Goal: Task Accomplishment & Management: Use online tool/utility

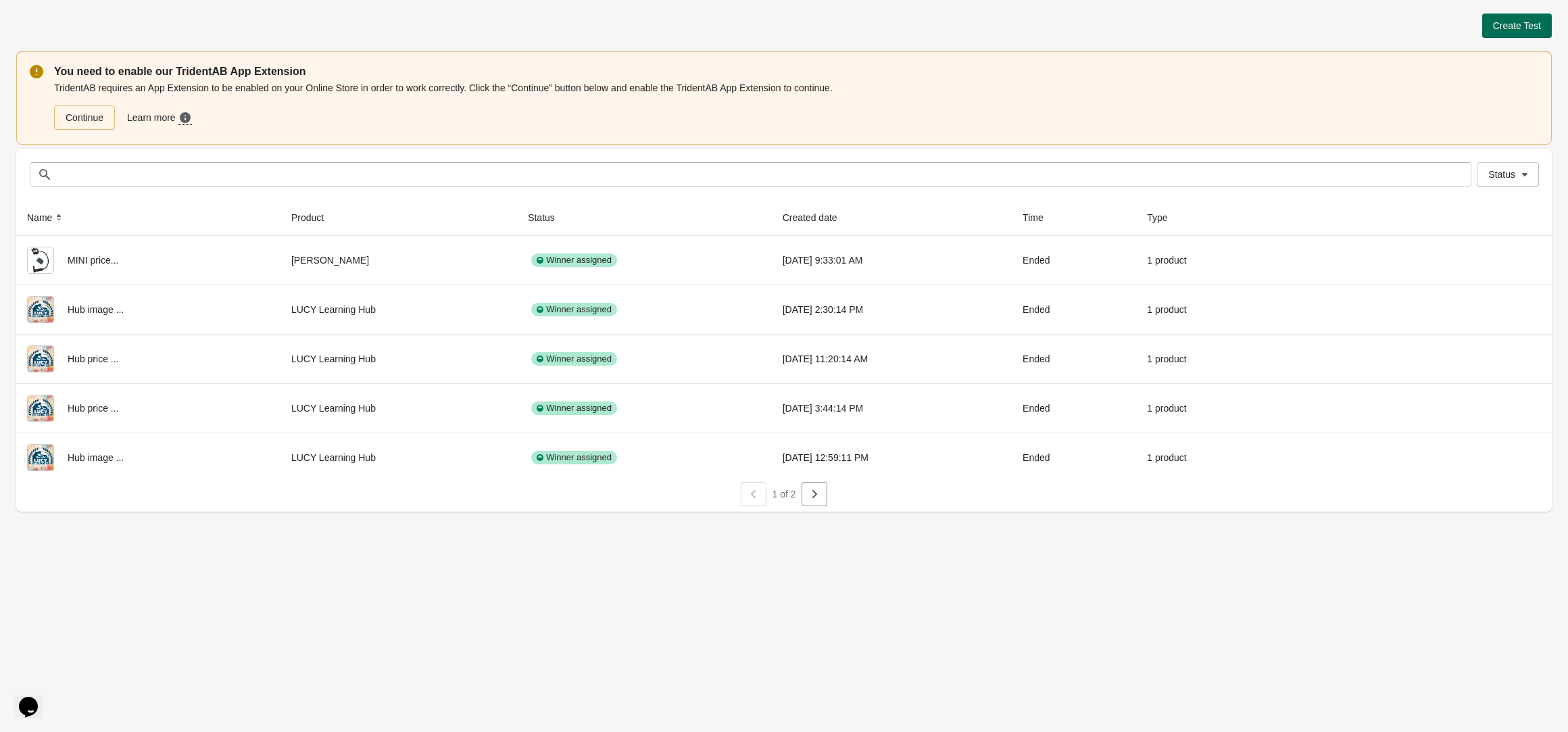
click at [1501, 20] on span "Create Test" at bounding box center [1516, 25] width 48 height 11
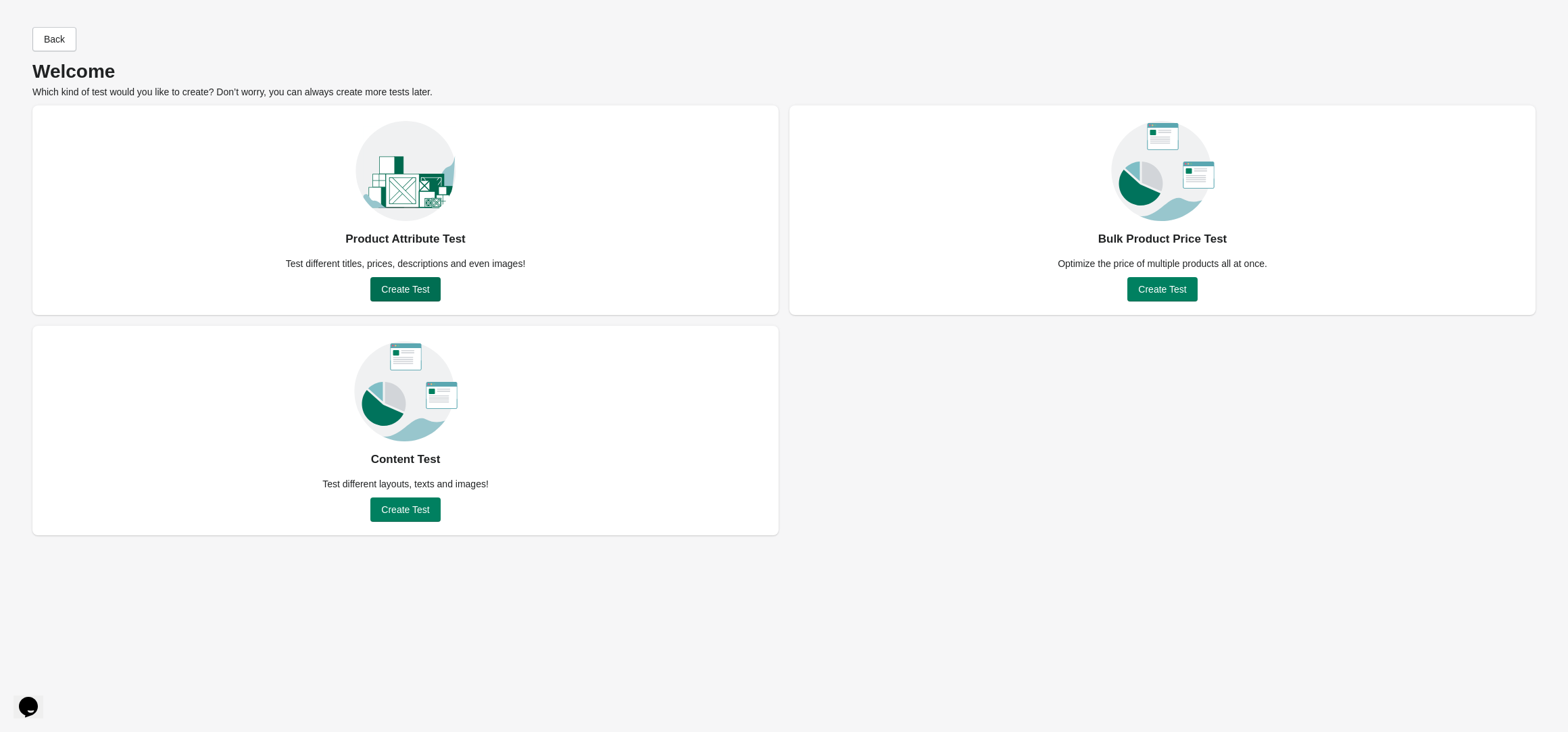
click at [419, 287] on span "Create Test" at bounding box center [405, 289] width 48 height 11
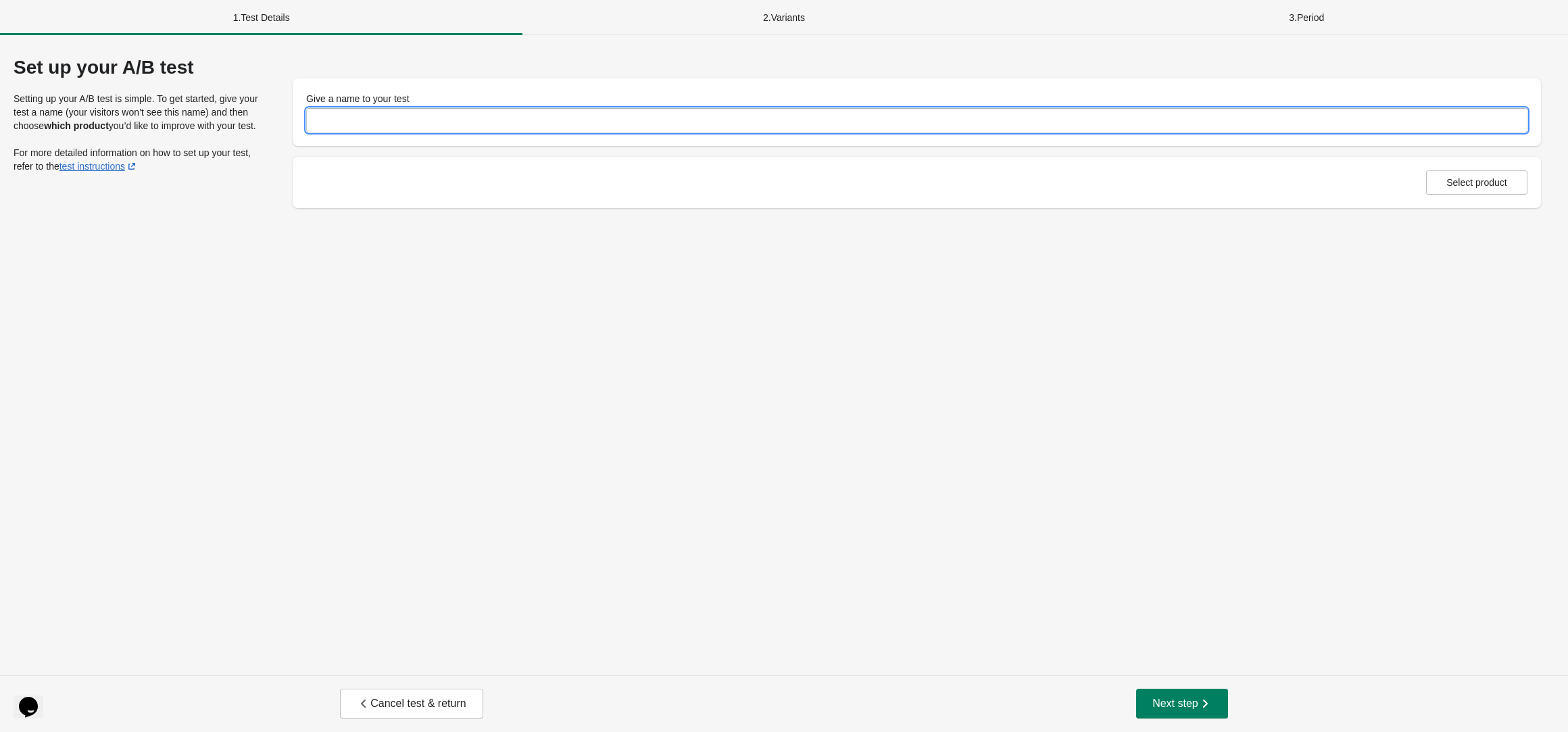
click at [510, 123] on input "Give a name to your test" at bounding box center [916, 120] width 1221 height 25
type input "**********"
click at [1000, 257] on div "**********" at bounding box center [784, 355] width 1568 height 640
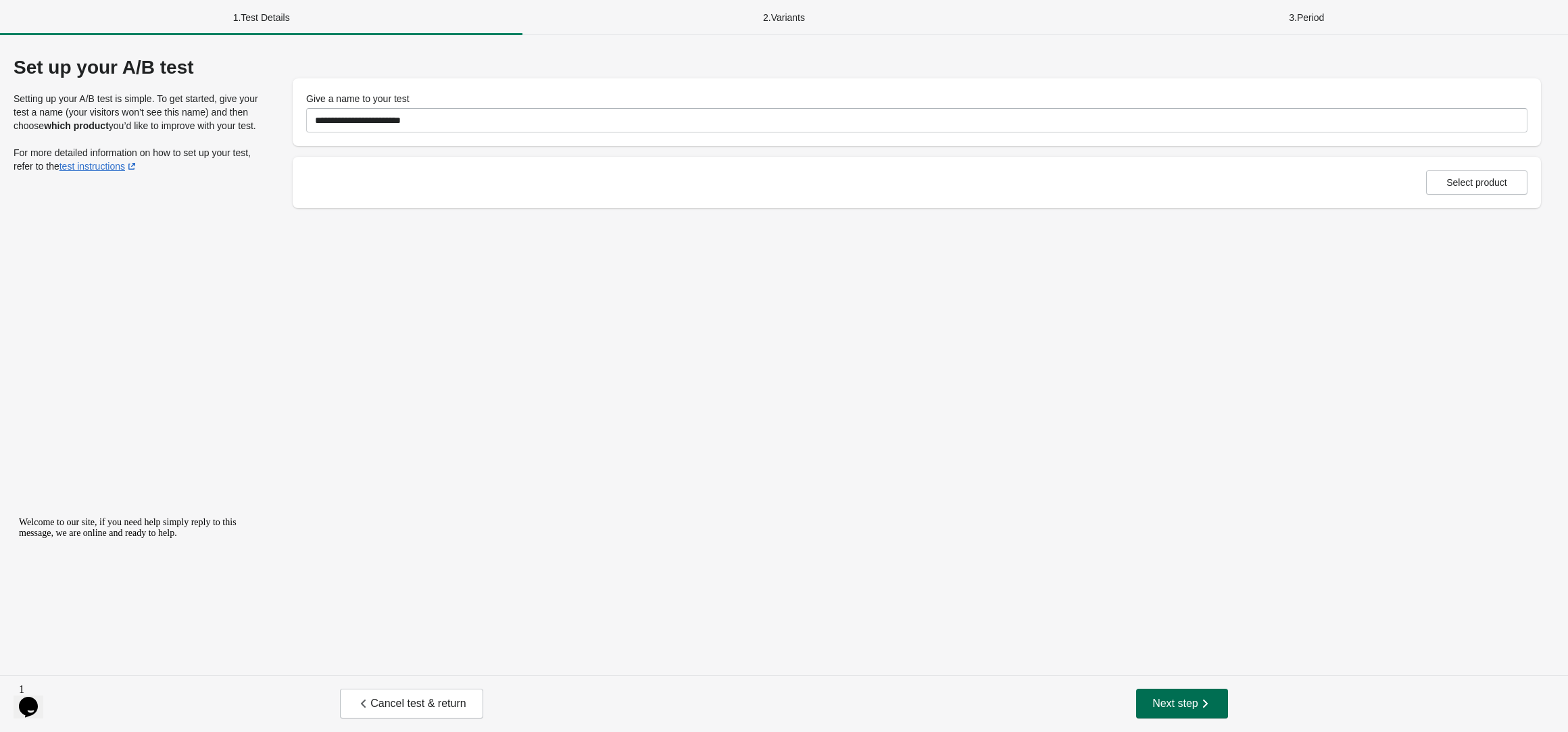
click at [1192, 697] on span "Next step" at bounding box center [1182, 703] width 60 height 13
click at [1458, 180] on span "Select product" at bounding box center [1476, 183] width 61 height 11
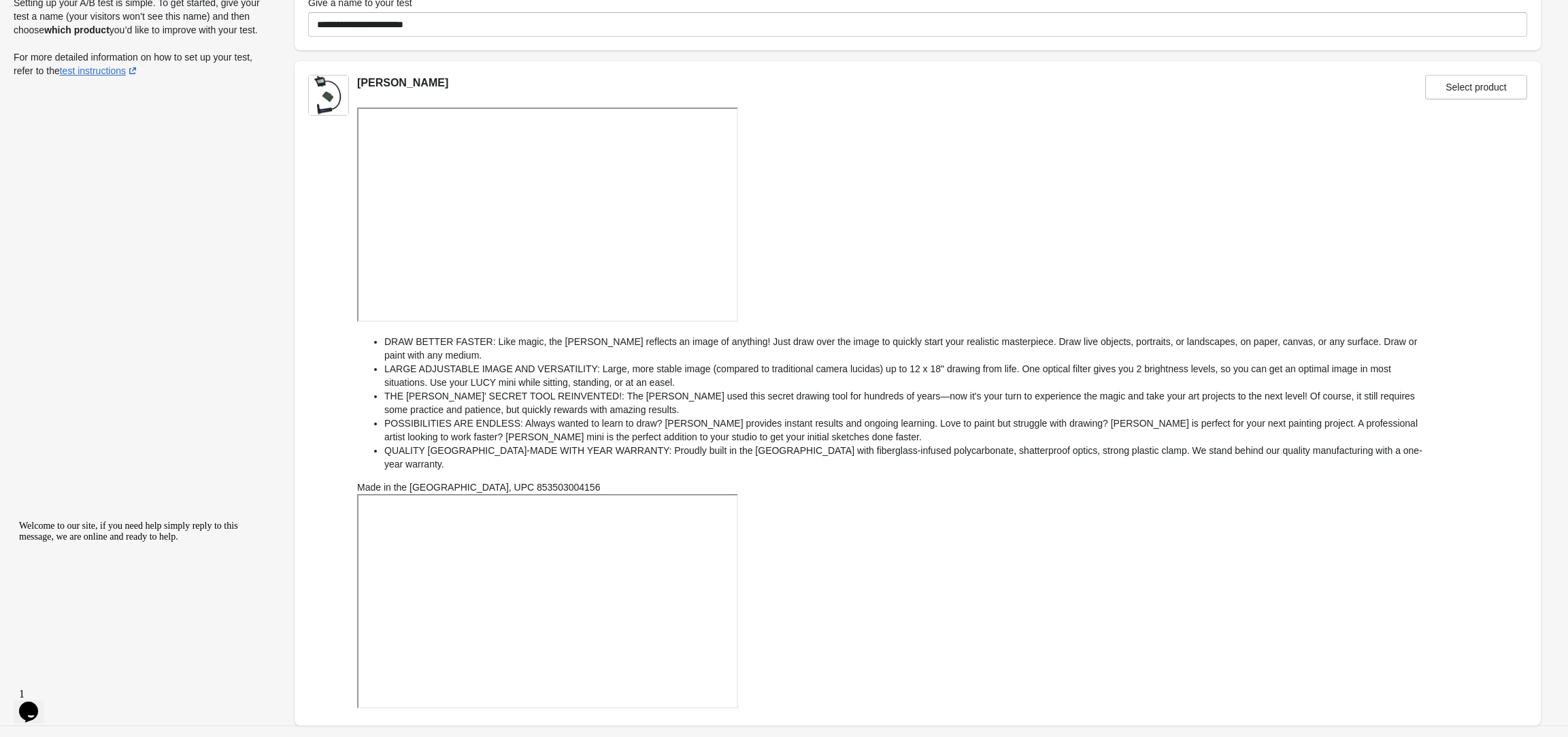
scroll to position [129, 0]
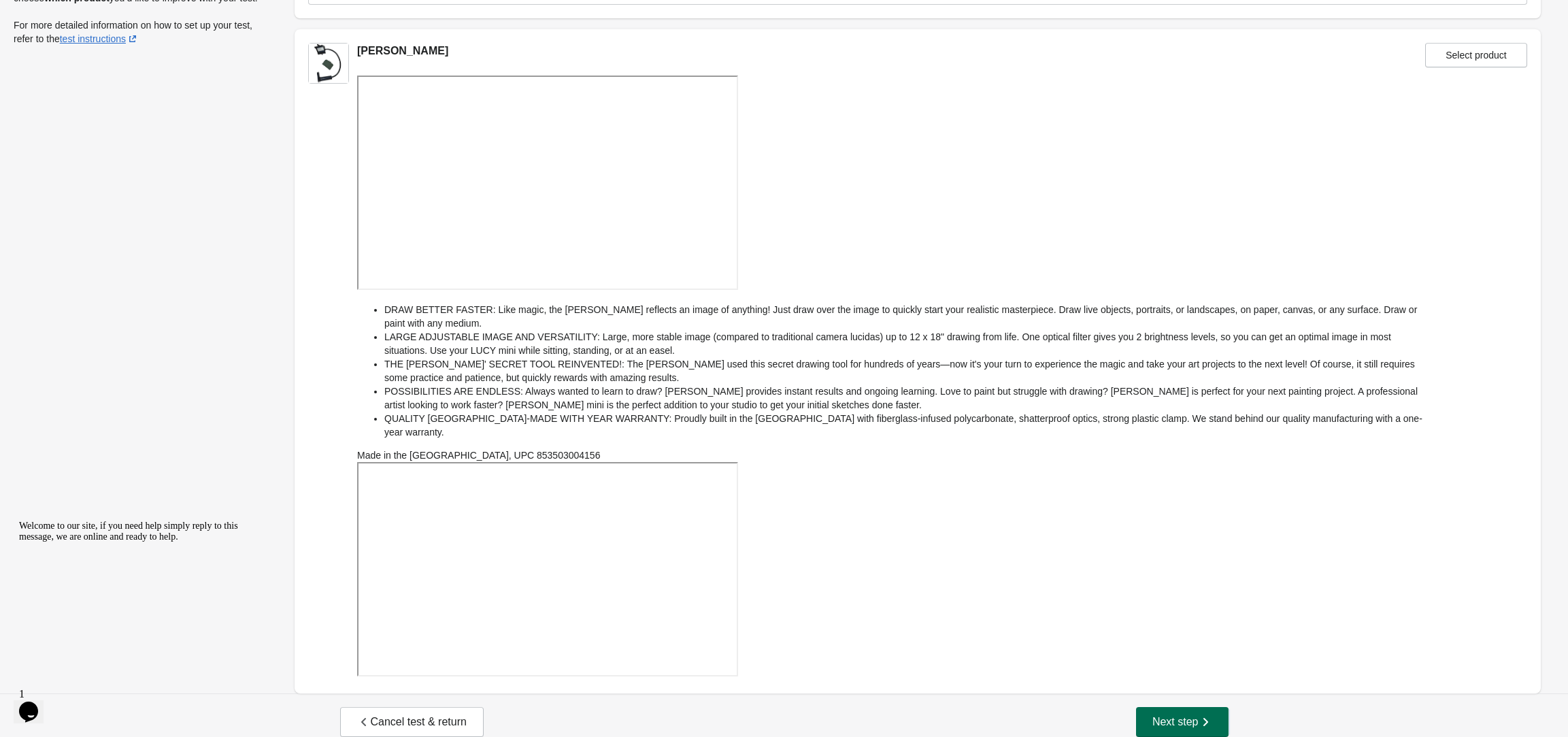
click at [1178, 715] on span "Next step" at bounding box center [1182, 721] width 60 height 13
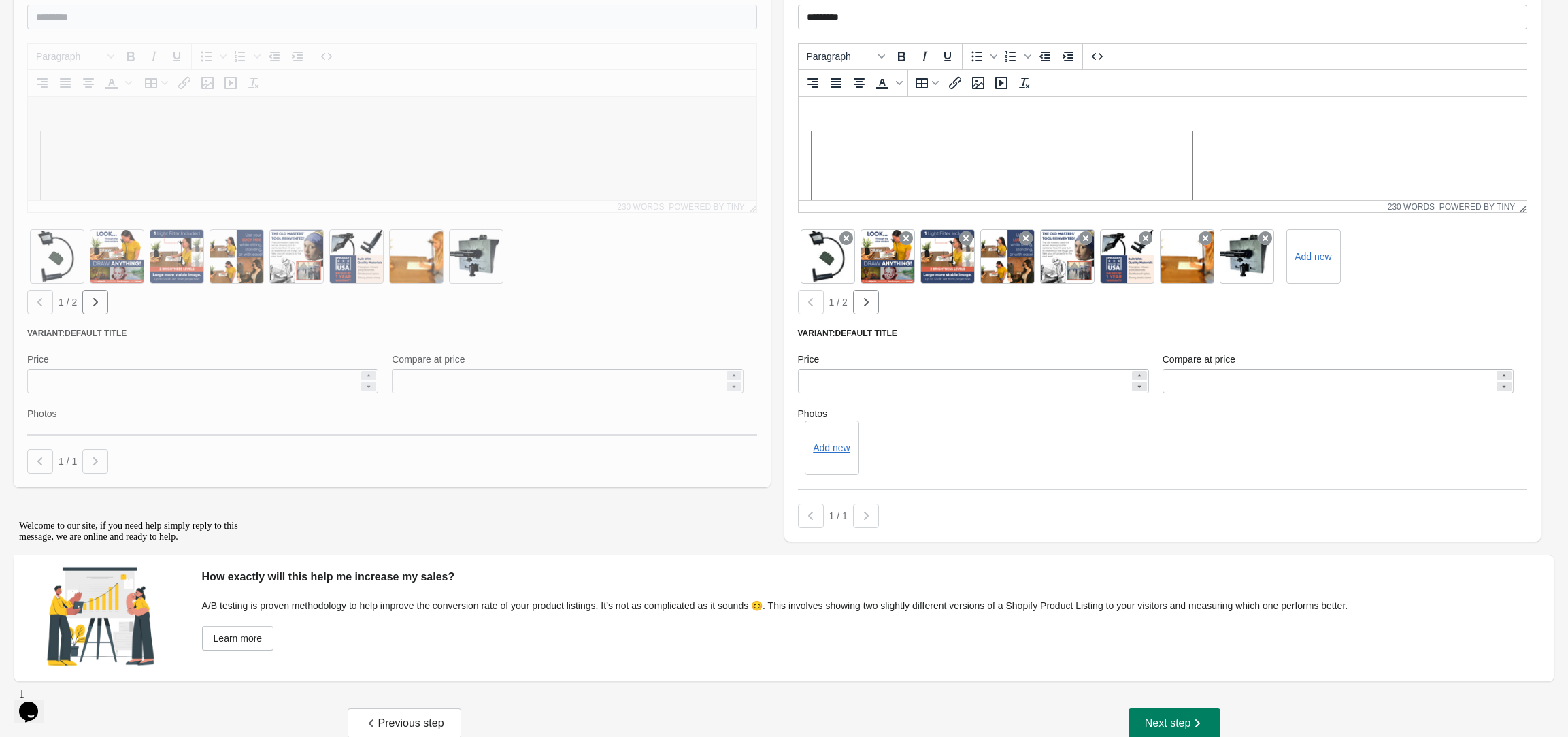
scroll to position [811, 0]
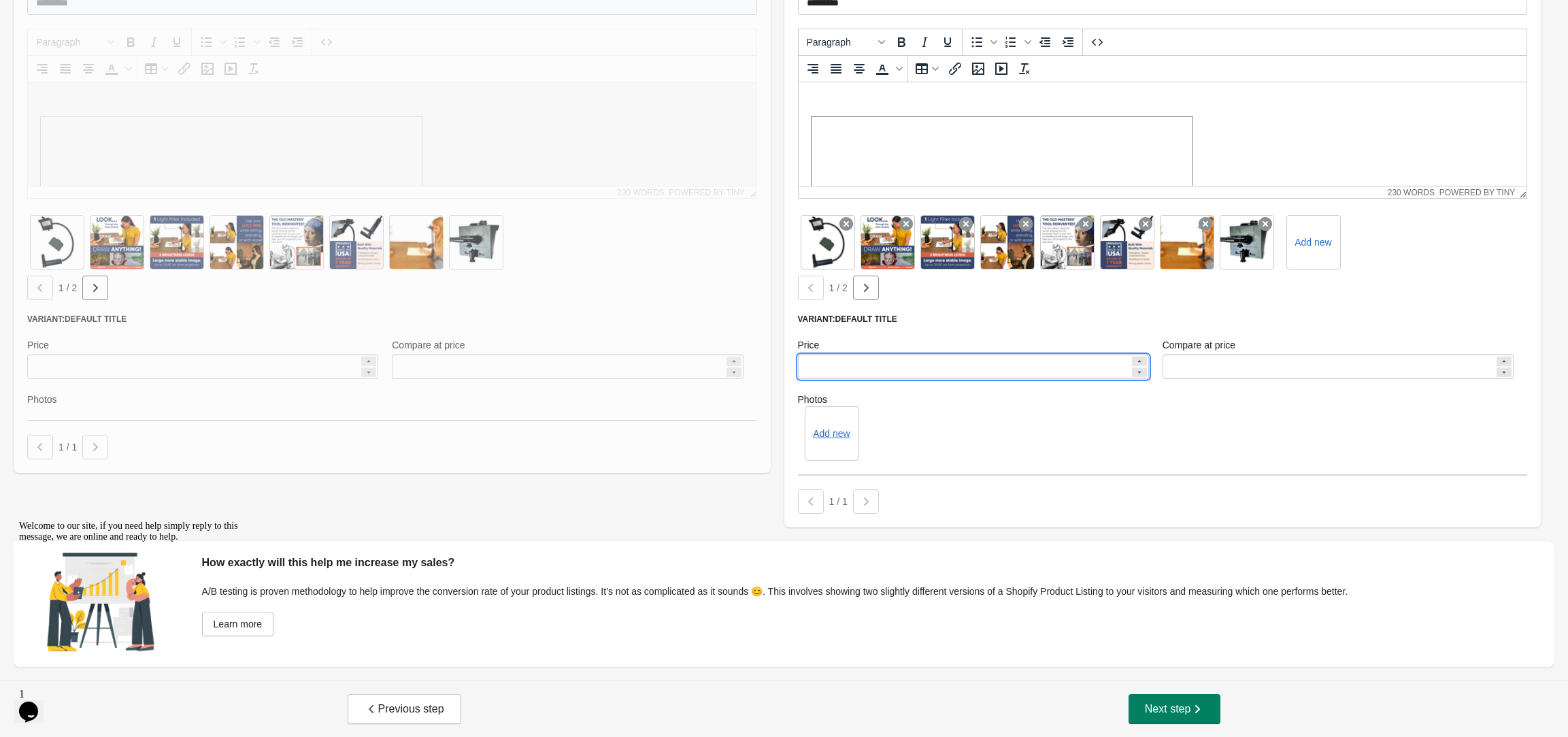
click at [815, 364] on input "*****" at bounding box center [964, 367] width 332 height 25
type input "*****"
click at [708, 504] on div "Variant A (Control group, original) Needed to compare the changes Product name …" at bounding box center [777, 223] width 1541 height 621
click at [1170, 710] on span "Next step" at bounding box center [1175, 709] width 60 height 13
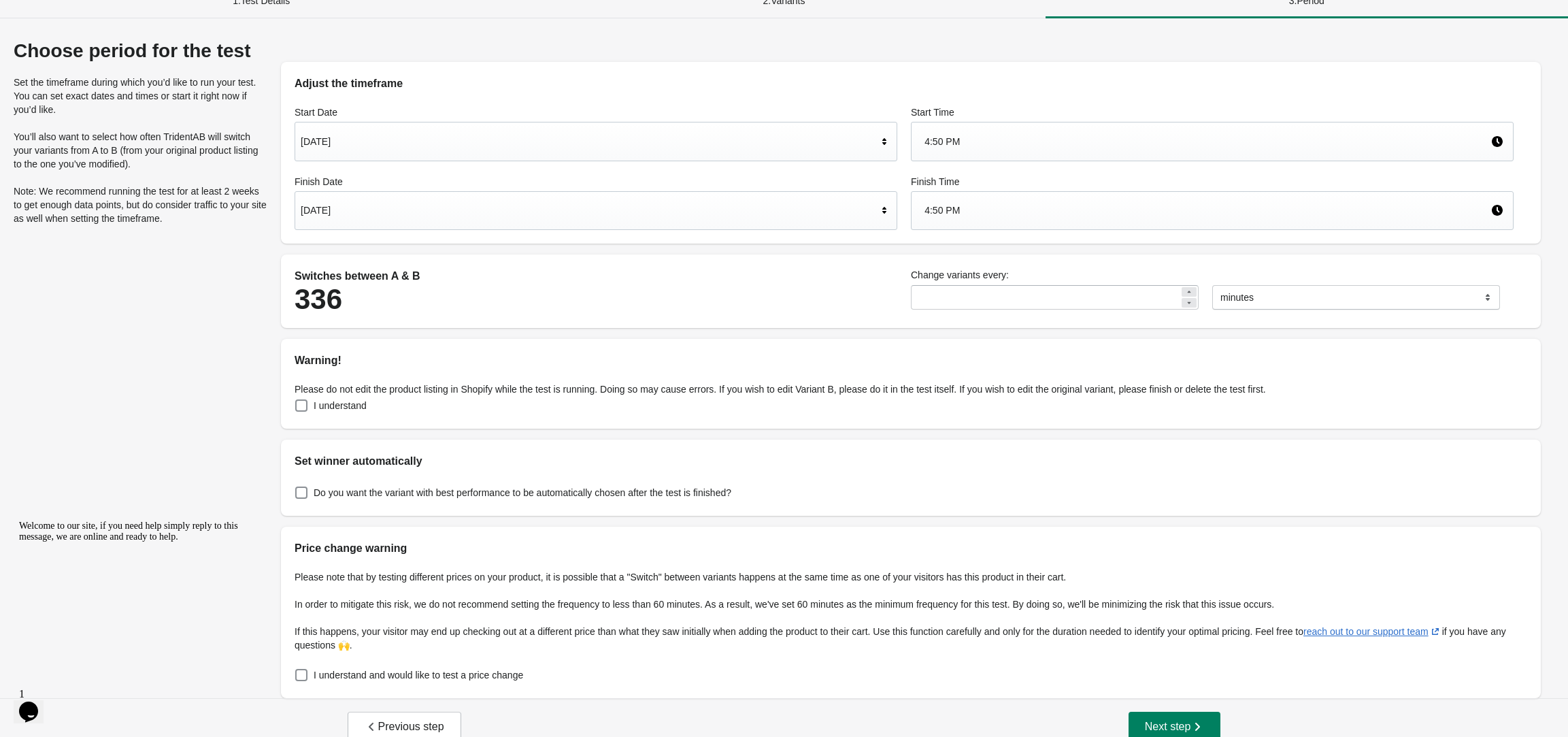
scroll to position [35, 0]
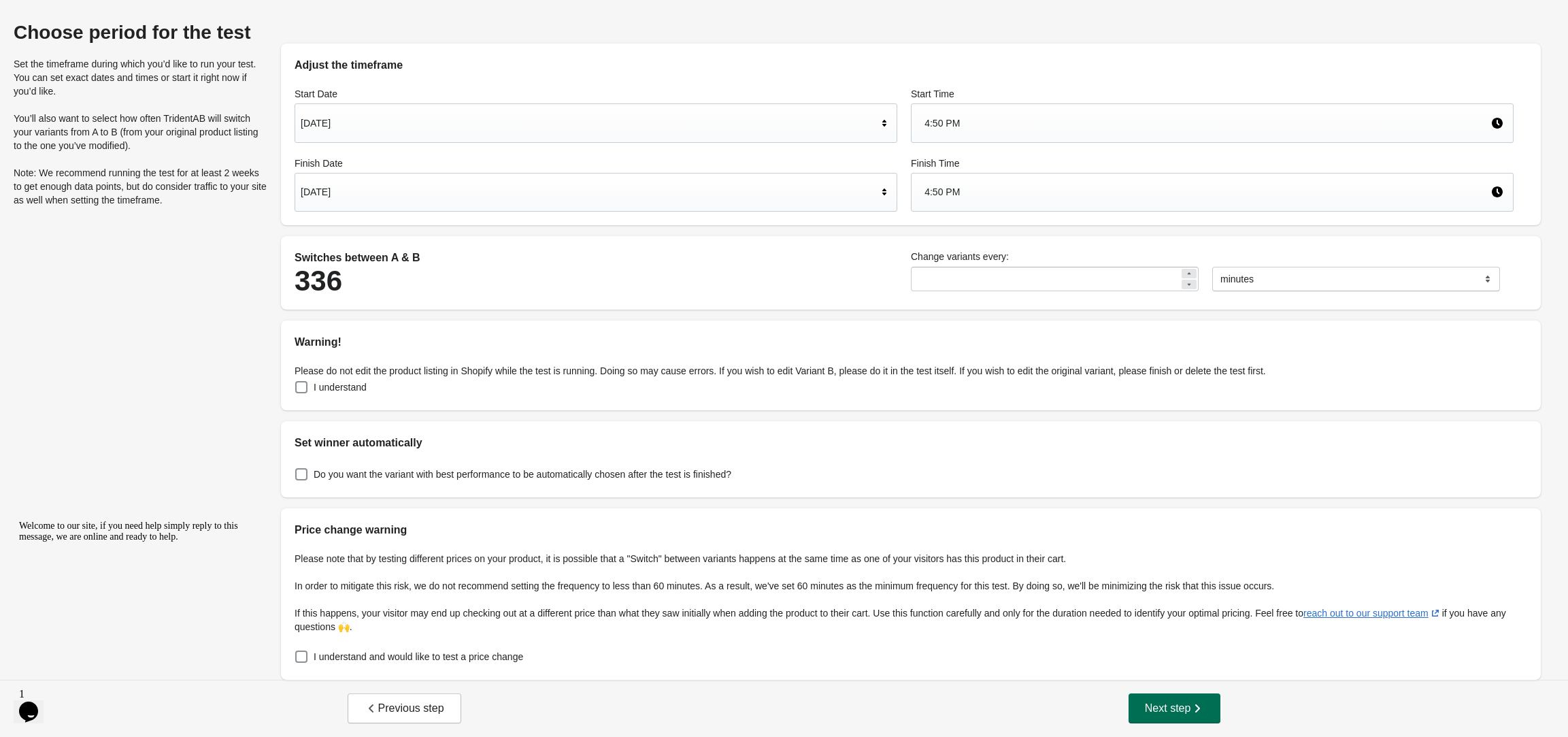
click at [1191, 706] on icon "button" at bounding box center [1197, 708] width 13 height 13
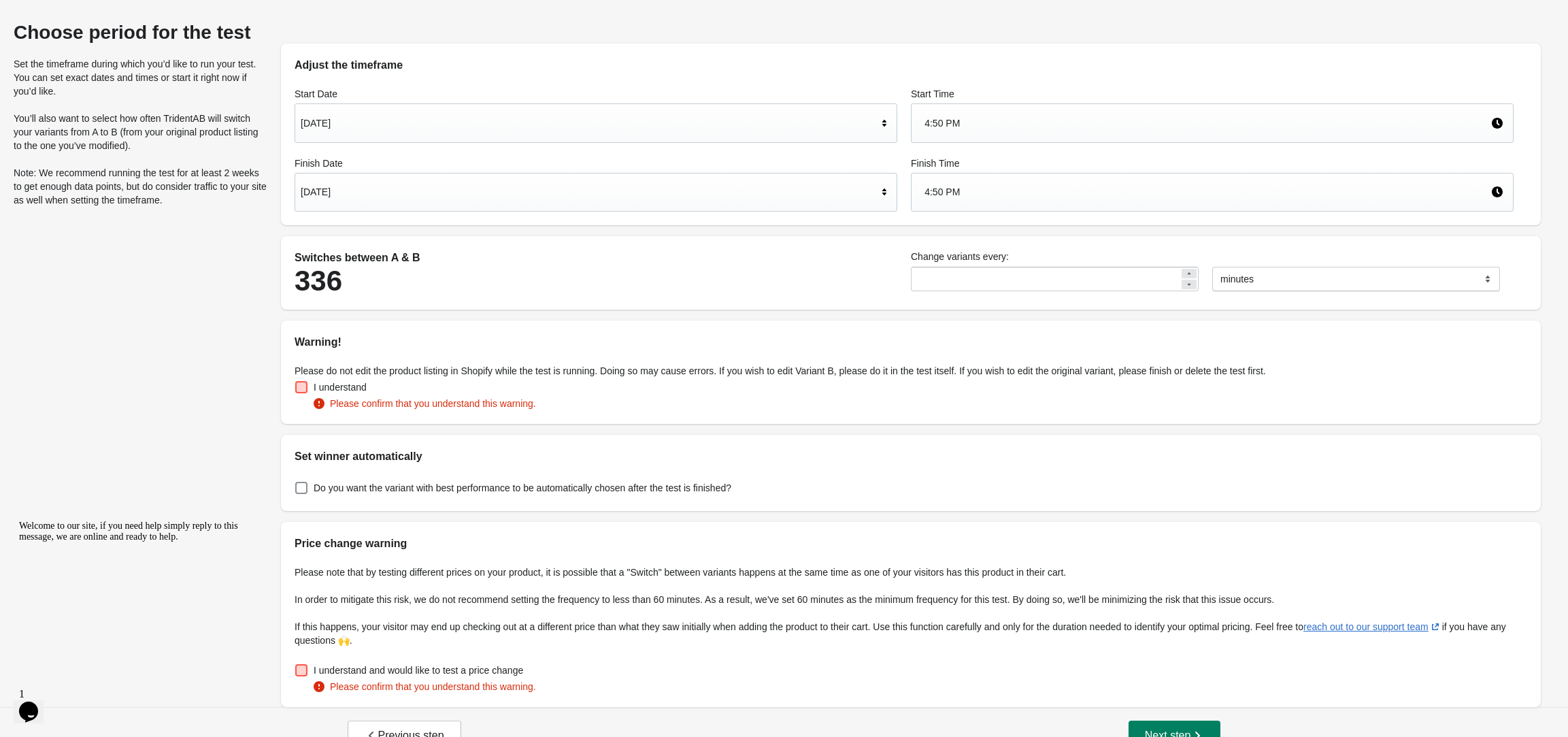
click at [303, 386] on span at bounding box center [301, 387] width 12 height 12
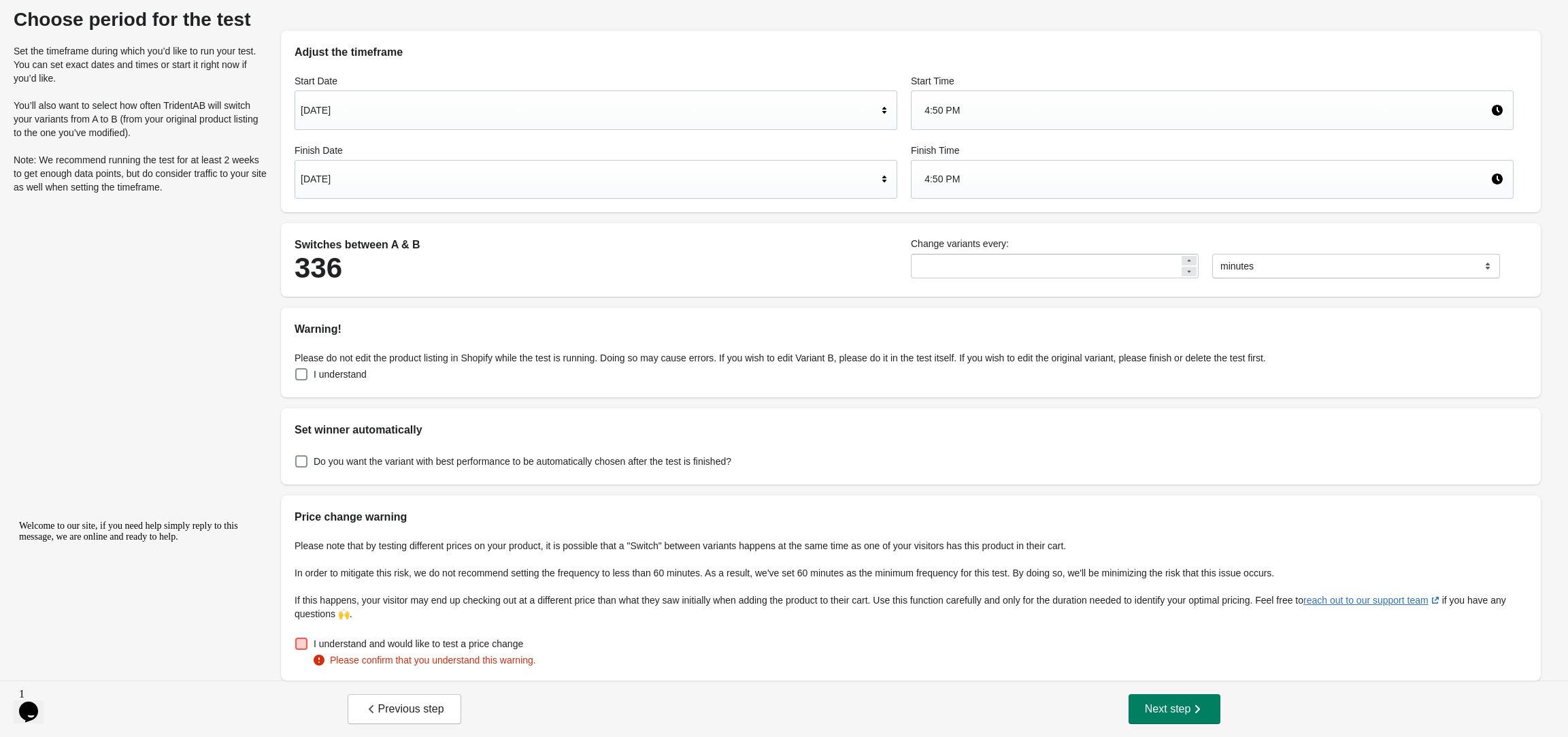
scroll to position [49, 0]
click at [299, 641] on span at bounding box center [301, 643] width 12 height 12
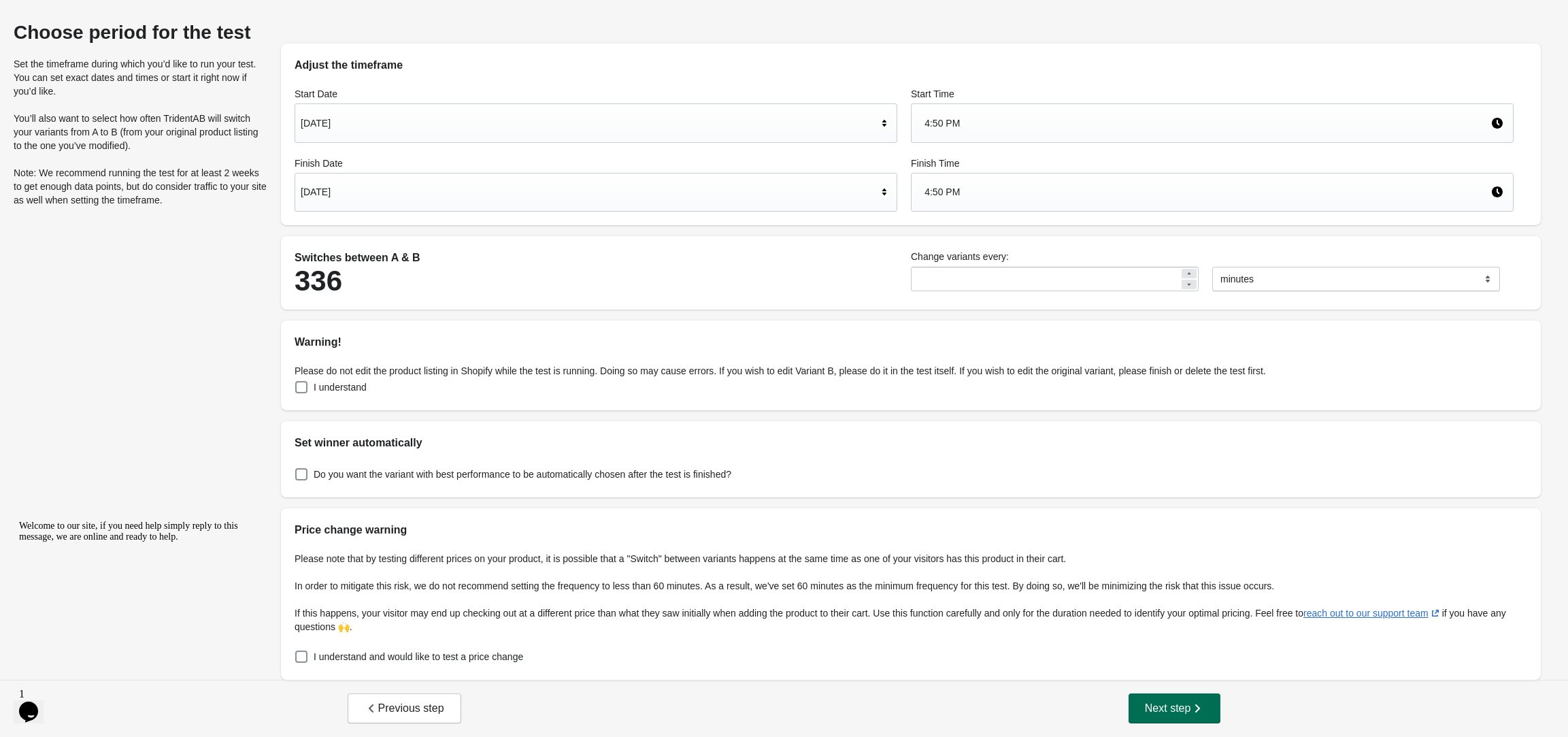
click at [1164, 709] on span "Next step" at bounding box center [1175, 708] width 60 height 13
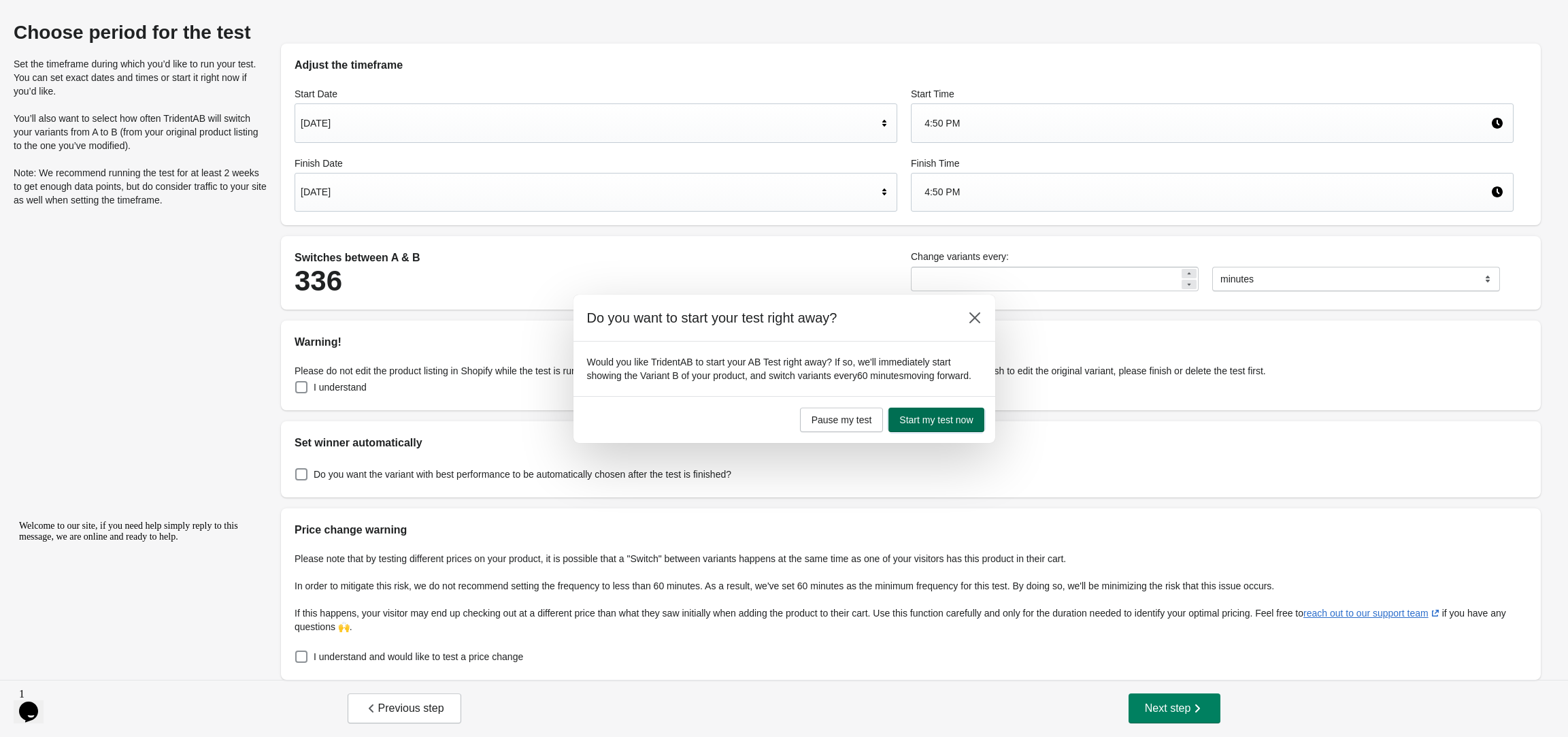
click at [925, 425] on span "Start my test now" at bounding box center [935, 420] width 73 height 11
